Goal: Task Accomplishment & Management: Manage account settings

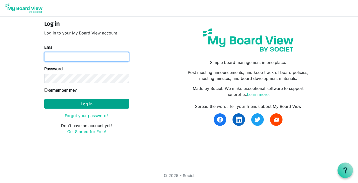
type input "programs@lgbtcenterofreading.com"
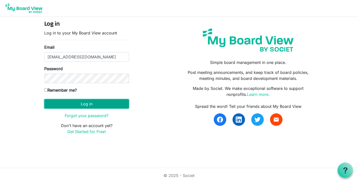
click at [100, 102] on button "Log in" at bounding box center [86, 104] width 85 height 10
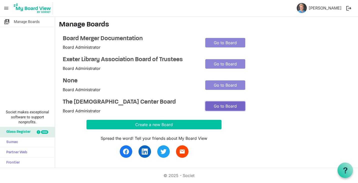
click at [211, 106] on link "Go to Board" at bounding box center [225, 107] width 40 height 10
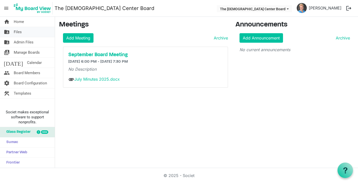
click at [18, 32] on span "Files" at bounding box center [18, 32] width 8 height 10
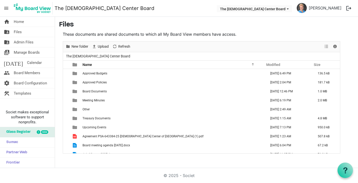
scroll to position [6, 0]
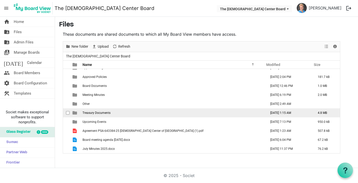
click at [92, 112] on span "Treasury Documents" at bounding box center [97, 113] width 28 height 4
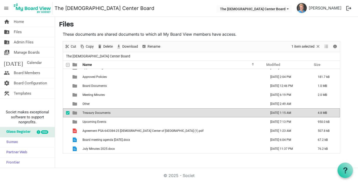
click at [92, 112] on span "Treasury Documents" at bounding box center [97, 113] width 28 height 4
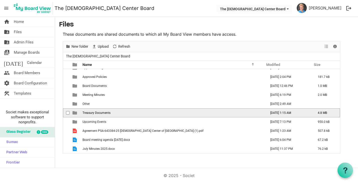
click at [92, 112] on span "Treasury Documents" at bounding box center [97, 113] width 28 height 4
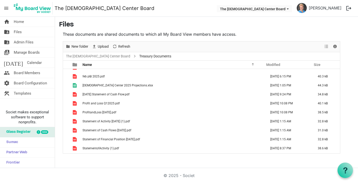
scroll to position [45, 0]
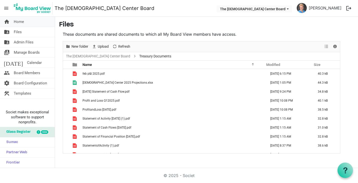
click at [22, 23] on span "Home" at bounding box center [19, 22] width 10 height 10
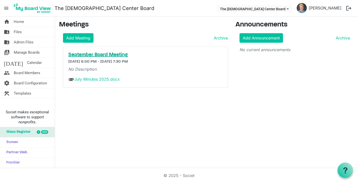
click at [104, 54] on h5 "September Board Meeting" at bounding box center [145, 55] width 155 height 6
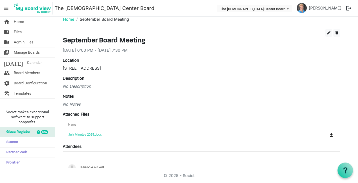
scroll to position [7, 0]
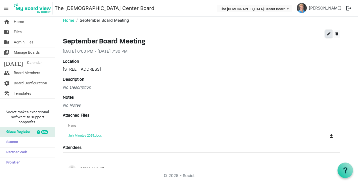
click at [327, 34] on span "edit" at bounding box center [329, 34] width 5 height 5
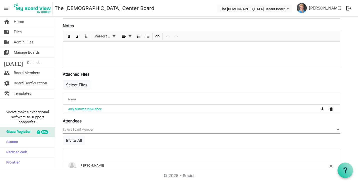
scroll to position [133, 0]
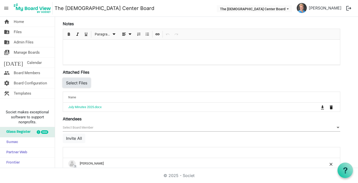
click at [79, 83] on button "Select Files" at bounding box center [77, 83] width 28 height 10
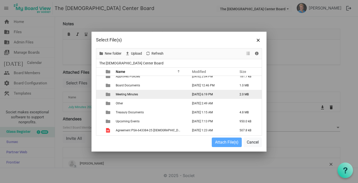
scroll to position [31, 0]
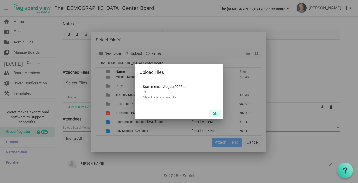
click at [215, 113] on button "OK" at bounding box center [215, 113] width 11 height 7
click at [215, 114] on button "OK" at bounding box center [215, 113] width 11 height 7
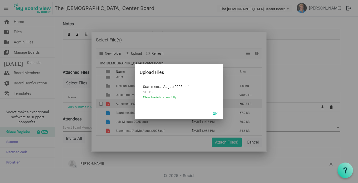
scroll to position [49, 0]
click at [216, 113] on button "OK" at bounding box center [215, 113] width 11 height 7
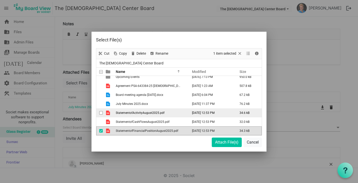
click at [100, 113] on span "checkbox" at bounding box center [101, 113] width 4 height 4
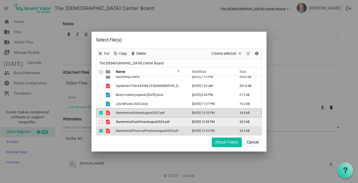
click at [101, 122] on span "checkbox" at bounding box center [101, 122] width 4 height 4
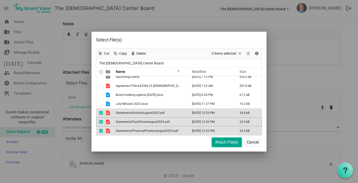
click at [223, 145] on button "Attach File(s)" at bounding box center [227, 143] width 30 height 10
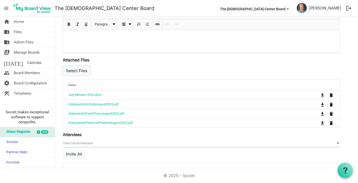
scroll to position [156, 0]
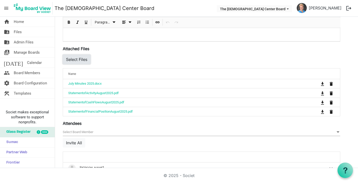
click at [81, 59] on button "Select Files" at bounding box center [77, 60] width 28 height 10
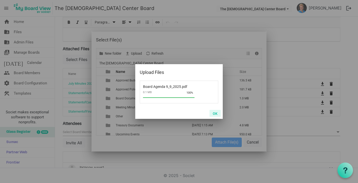
click at [214, 112] on button "OK" at bounding box center [215, 113] width 11 height 7
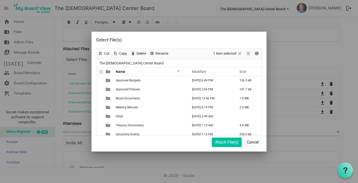
scroll to position [46, 0]
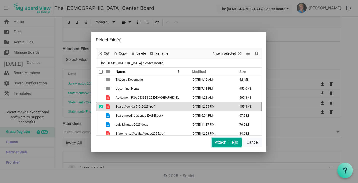
click at [227, 142] on button "Attach File(s)" at bounding box center [227, 143] width 30 height 10
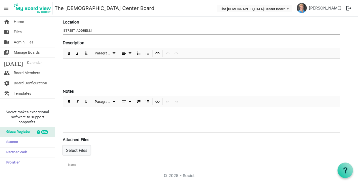
scroll to position [0, 0]
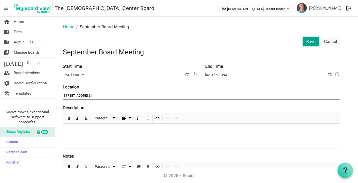
click at [312, 41] on button "Save" at bounding box center [311, 42] width 16 height 10
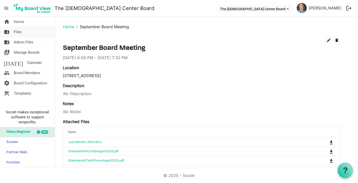
click at [19, 33] on span "Files" at bounding box center [18, 32] width 8 height 10
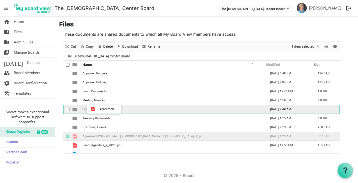
drag, startPoint x: 129, startPoint y: 136, endPoint x: 98, endPoint y: 109, distance: 40.8
click at [98, 109] on tbody "Approved Budgets [DATE] 6:49 PM 136.5 kB Approved Policies [DATE] 2:04 PM 181.7…" at bounding box center [201, 132] width 277 height 126
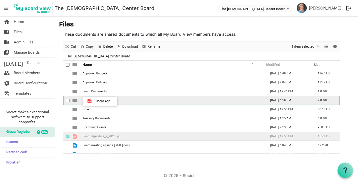
drag, startPoint x: 99, startPoint y: 135, endPoint x: 94, endPoint y: 101, distance: 34.4
click at [94, 101] on tbody "Approved Budgets March 01, 2025 6:49 PM 136.5 kB Approved Policies February 20,…" at bounding box center [201, 127] width 277 height 117
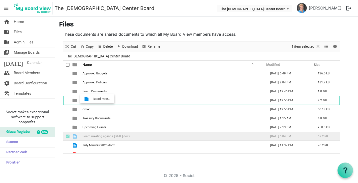
drag, startPoint x: 98, startPoint y: 137, endPoint x: 91, endPoint y: 99, distance: 38.3
click at [91, 99] on tbody "Approved Budgets March 01, 2025 6:49 PM 136.5 kB Approved Policies February 20,…" at bounding box center [201, 123] width 277 height 108
drag, startPoint x: 92, startPoint y: 138, endPoint x: 87, endPoint y: 101, distance: 37.0
click at [87, 101] on tbody "Approved Budgets March 01, 2025 6:49 PM 136.5 kB Approved Policies February 20,…" at bounding box center [201, 118] width 277 height 99
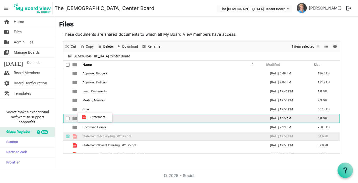
drag, startPoint x: 94, startPoint y: 136, endPoint x: 89, endPoint y: 117, distance: 19.5
click at [89, 117] on tbody "Approved Budgets March 01, 2025 6:49 PM 136.5 kB Approved Policies February 20,…" at bounding box center [201, 114] width 277 height 90
drag, startPoint x: 91, startPoint y: 135, endPoint x: 89, endPoint y: 119, distance: 15.9
click at [89, 119] on tbody "Approved Budgets March 01, 2025 6:49 PM 136.5 kB Approved Policies February 20,…" at bounding box center [201, 109] width 277 height 81
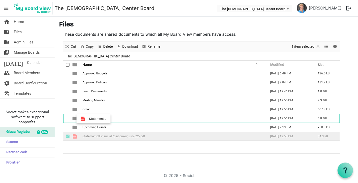
drag, startPoint x: 91, startPoint y: 138, endPoint x: 87, endPoint y: 119, distance: 19.5
click at [87, 119] on tbody "Approved Budgets March 01, 2025 6:49 PM 136.5 kB Approved Policies February 20,…" at bounding box center [201, 105] width 277 height 72
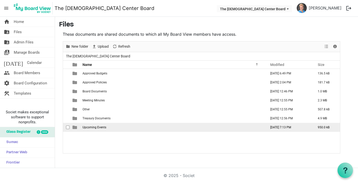
click at [95, 126] on span "Upcoming Events" at bounding box center [95, 128] width 24 height 4
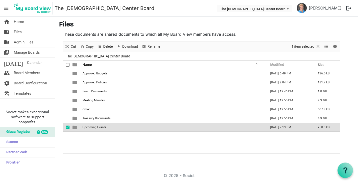
click at [95, 126] on span "Upcoming Events" at bounding box center [95, 128] width 24 height 4
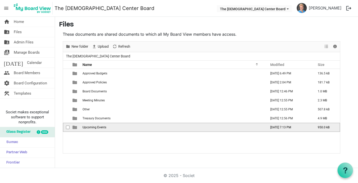
click at [95, 126] on span "Upcoming Events" at bounding box center [95, 128] width 24 height 4
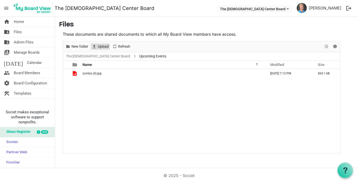
click at [98, 48] on span "Upload" at bounding box center [103, 47] width 12 height 6
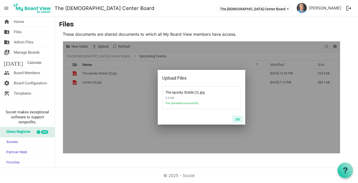
click at [239, 120] on button "OK" at bounding box center [237, 119] width 11 height 7
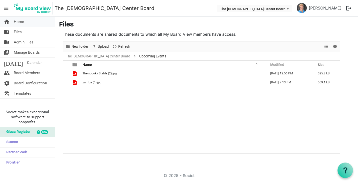
click at [21, 23] on span "Home" at bounding box center [19, 22] width 10 height 10
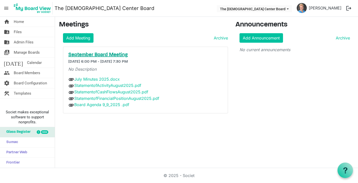
click at [91, 56] on h5 "September Board Meeting" at bounding box center [145, 55] width 155 height 6
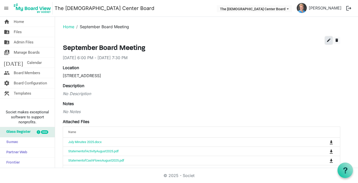
click at [328, 41] on span "edit" at bounding box center [329, 40] width 5 height 5
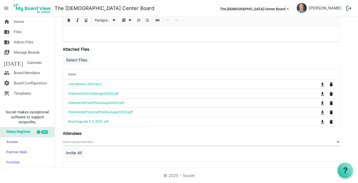
scroll to position [156, 0]
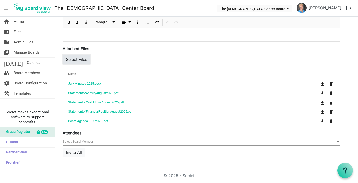
click at [87, 60] on button "Select Files" at bounding box center [77, 60] width 28 height 10
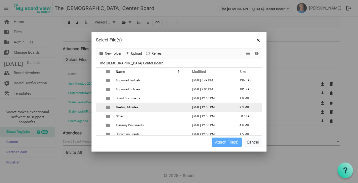
scroll to position [4, 0]
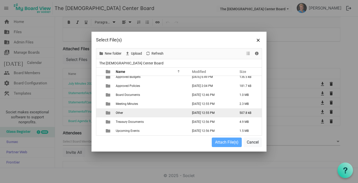
click at [119, 112] on span "Other" at bounding box center [119, 113] width 7 height 4
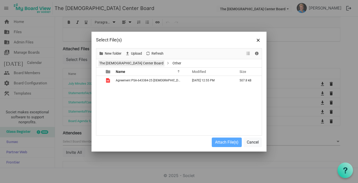
click at [122, 62] on link "The [DEMOGRAPHIC_DATA] Center Board" at bounding box center [131, 63] width 66 height 6
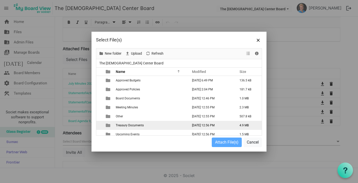
scroll to position [4, 0]
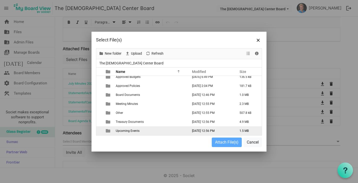
click at [121, 131] on span "Upcoming Events" at bounding box center [128, 131] width 24 height 4
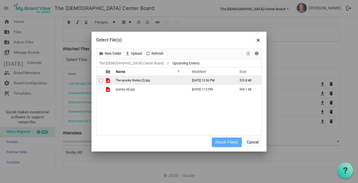
click at [123, 80] on span "The spooky Stable (2).jpg" at bounding box center [133, 81] width 34 height 4
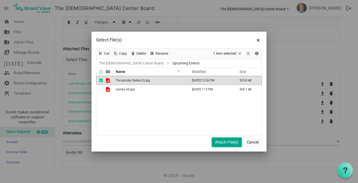
click at [217, 143] on button "Attach File(s)" at bounding box center [227, 143] width 30 height 10
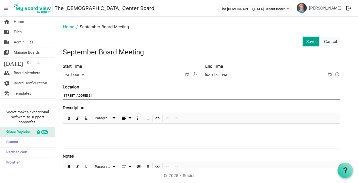
click at [317, 40] on button "Save" at bounding box center [311, 42] width 16 height 10
